Goal: Information Seeking & Learning: Learn about a topic

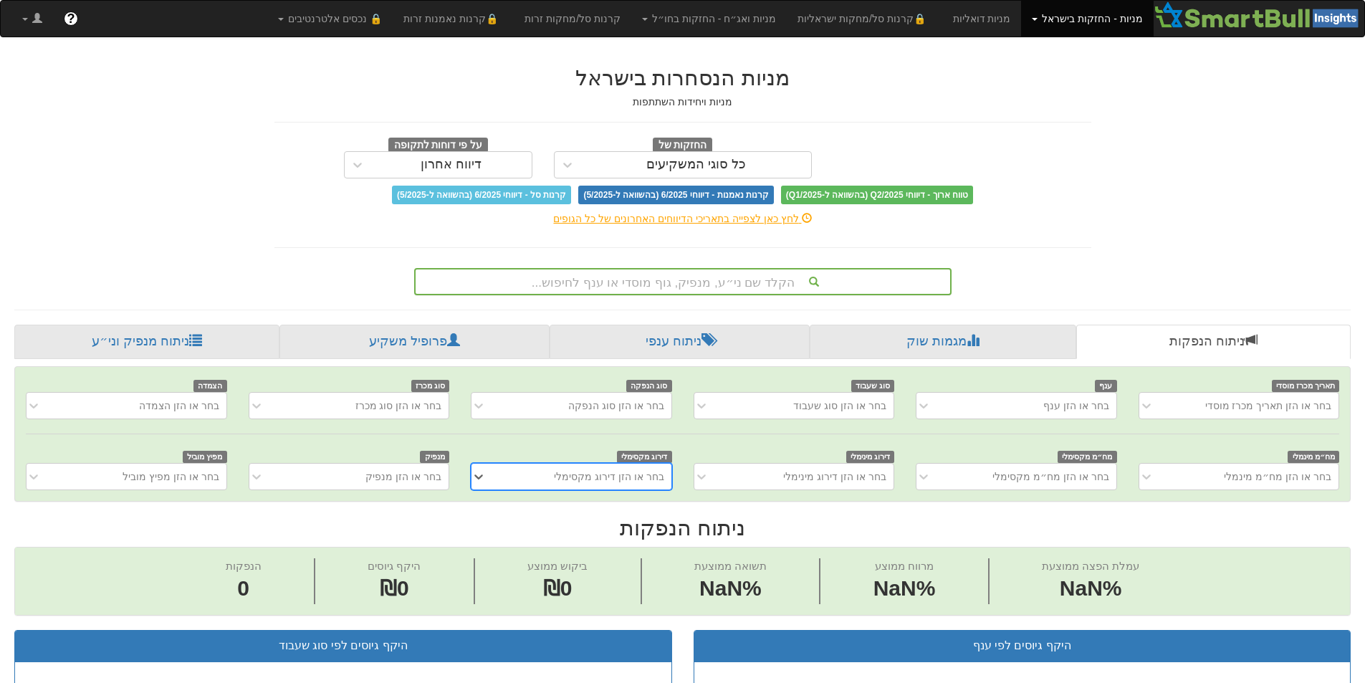
scroll to position [0, 11]
click at [757, 280] on div "הקלד שם ני״ע, מנפיק, גוף מוסדי או ענף לחיפוש..." at bounding box center [683, 281] width 535 height 24
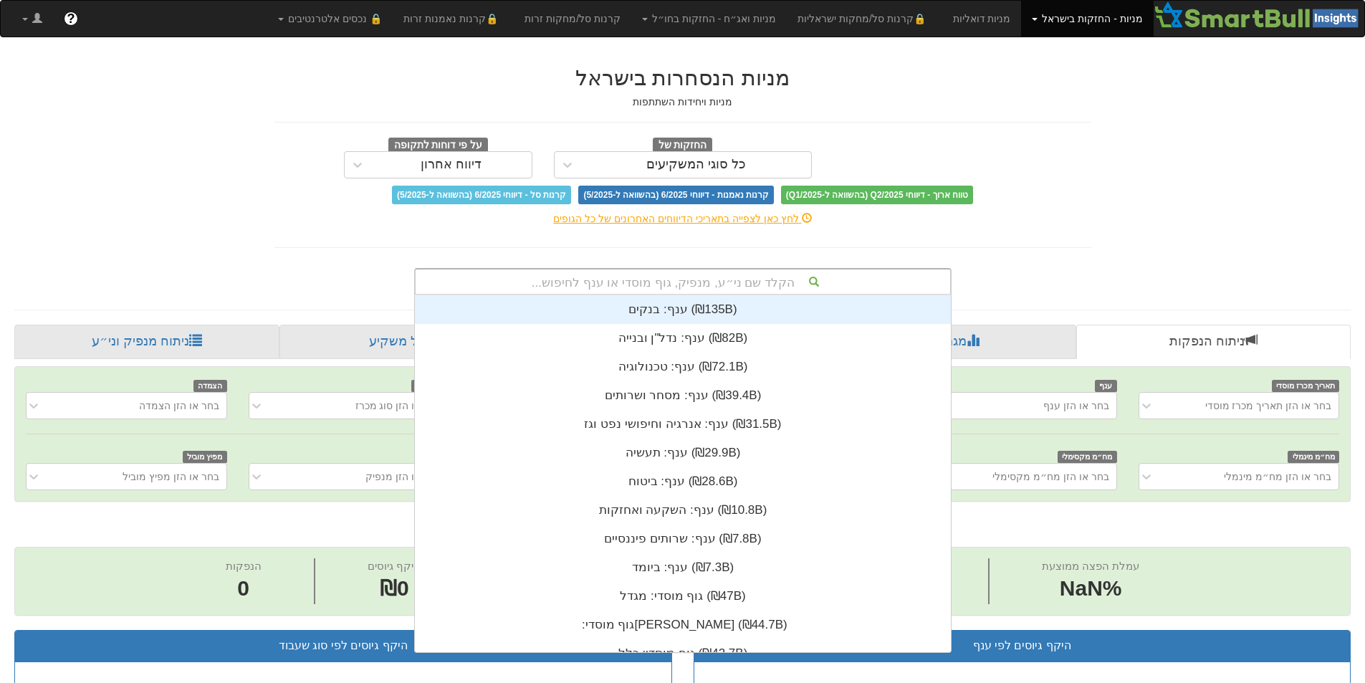
scroll to position [357, 0]
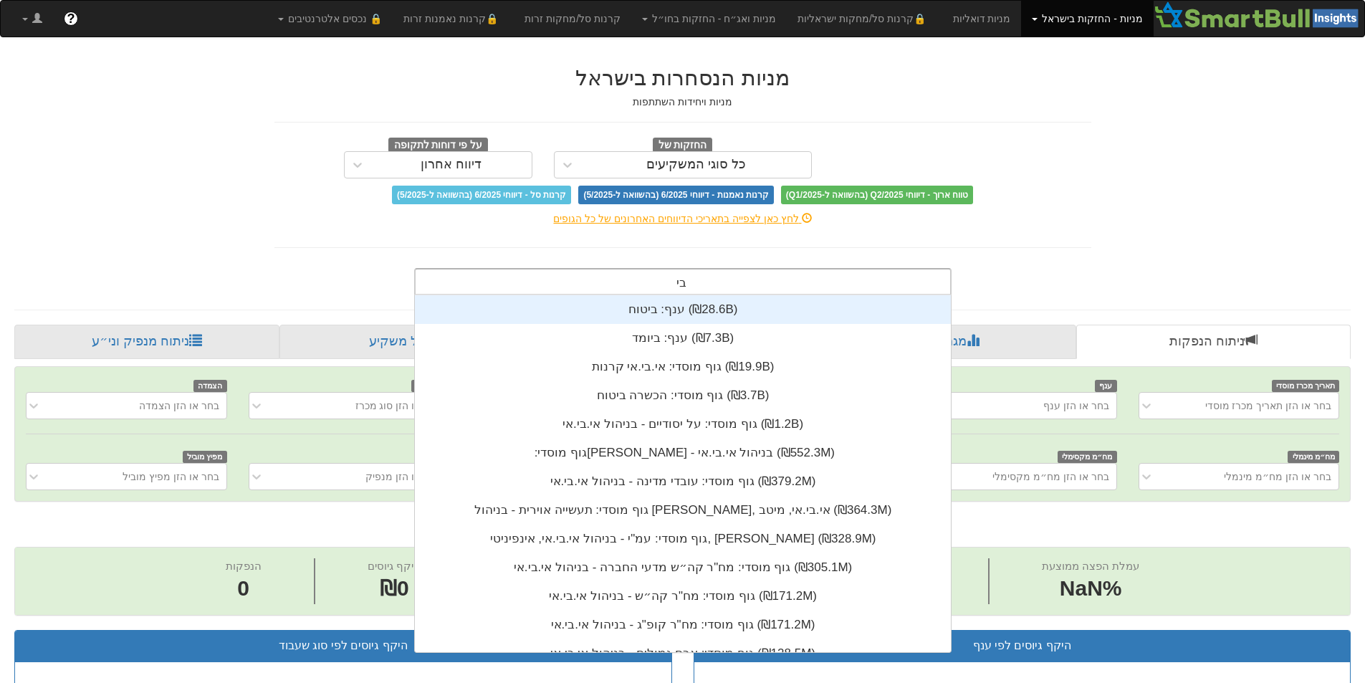
type input "בי ק"
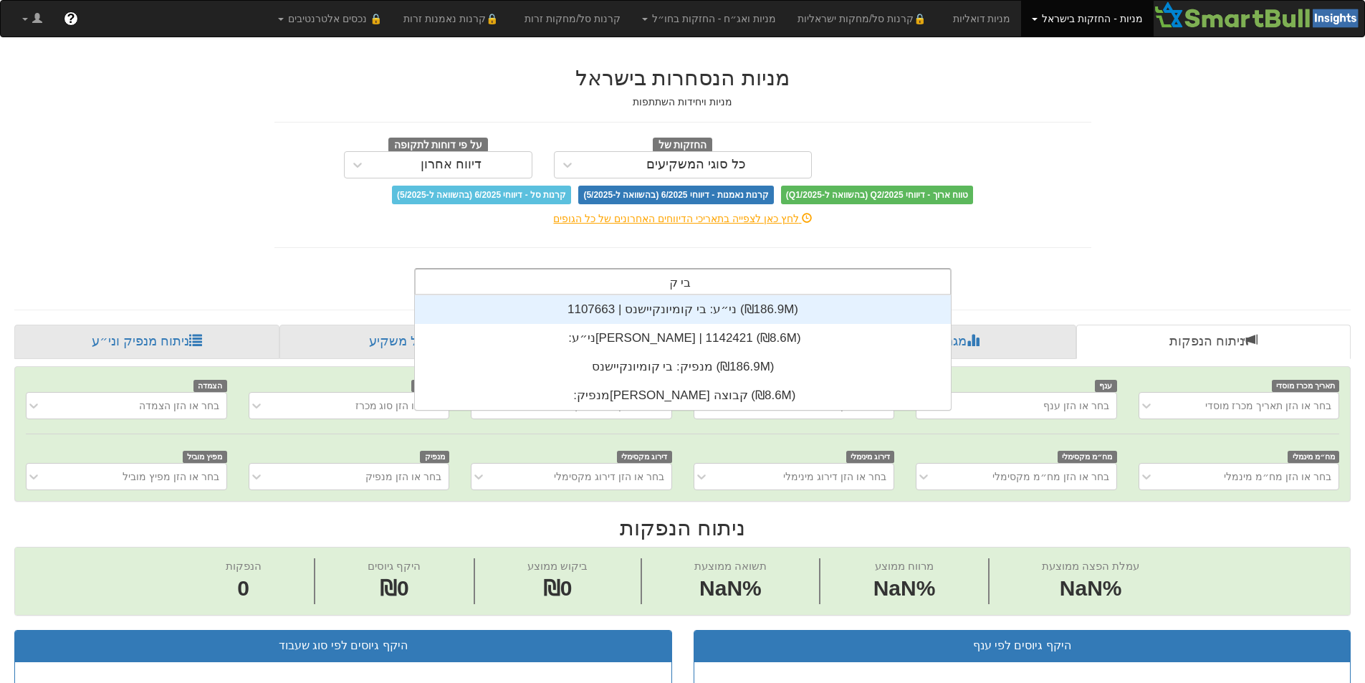
click at [751, 303] on div "ני״ע: ‏בי קומיונקיישנס | 1107663 ‎(₪186.9M)‎" at bounding box center [683, 309] width 536 height 29
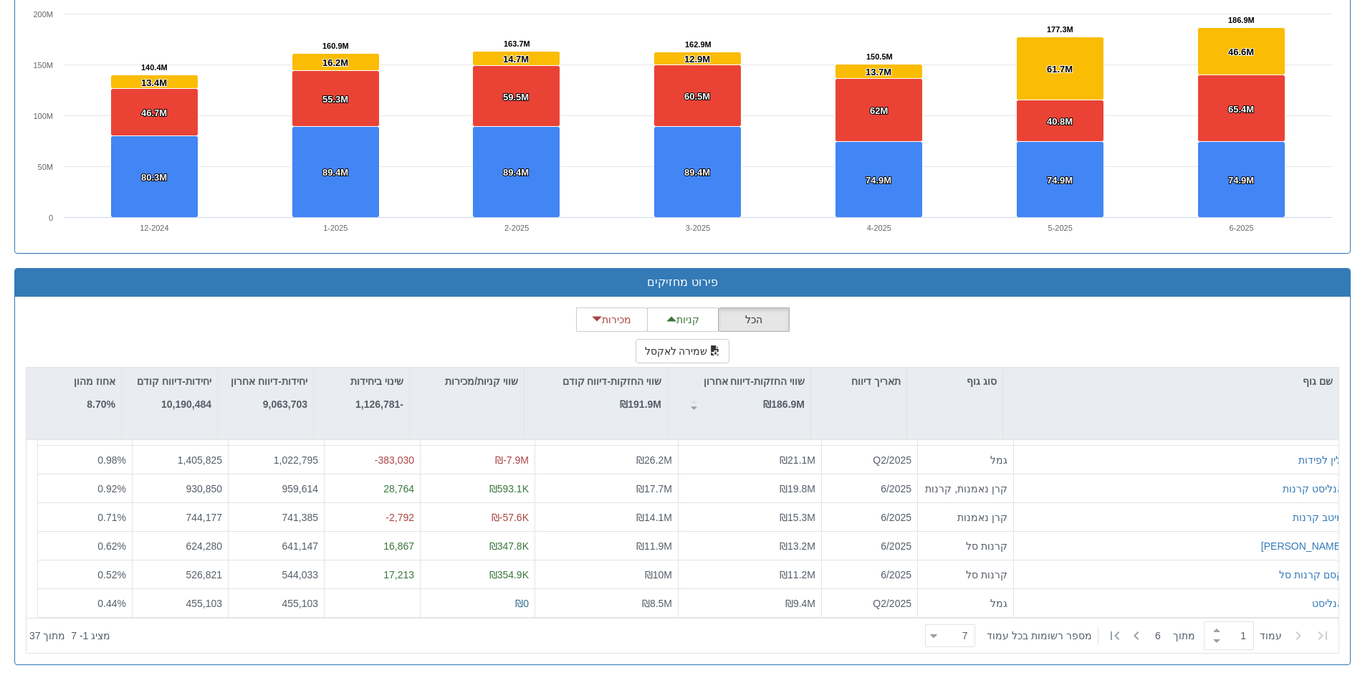
scroll to position [357, 0]
